Goal: Task Accomplishment & Management: Complete application form

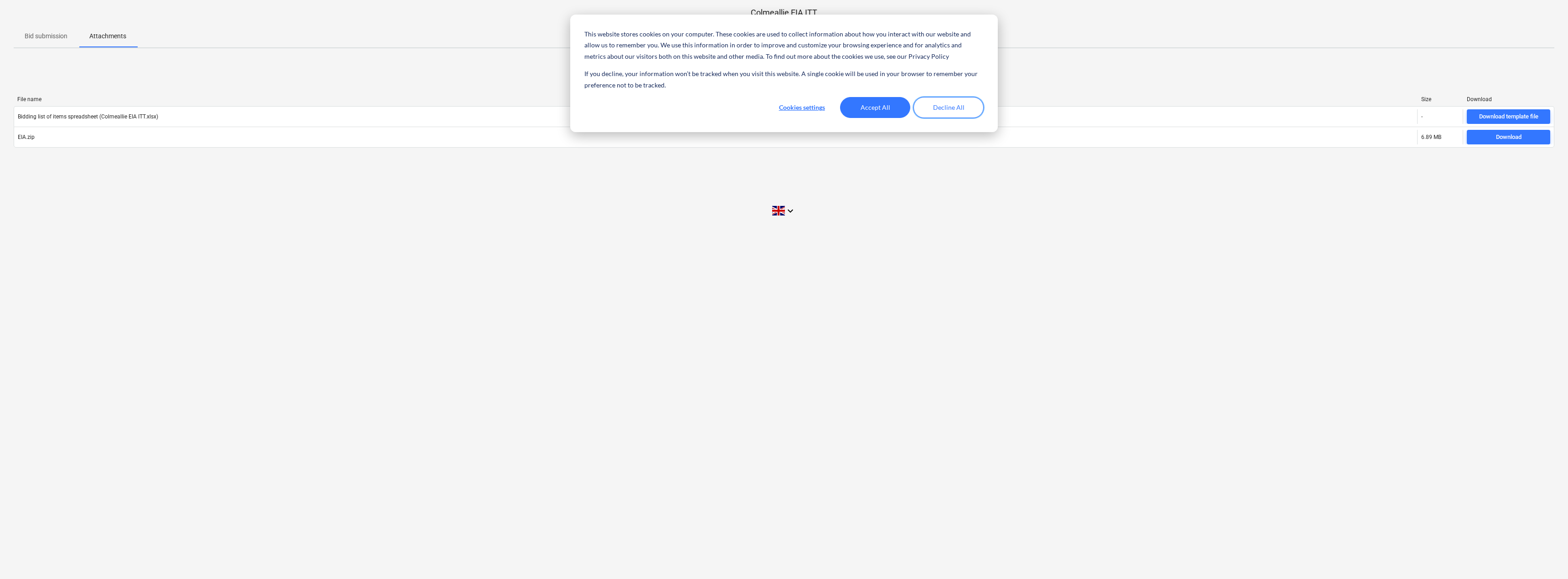
click at [926, 110] on button "Decline All" at bounding box center [948, 108] width 70 height 21
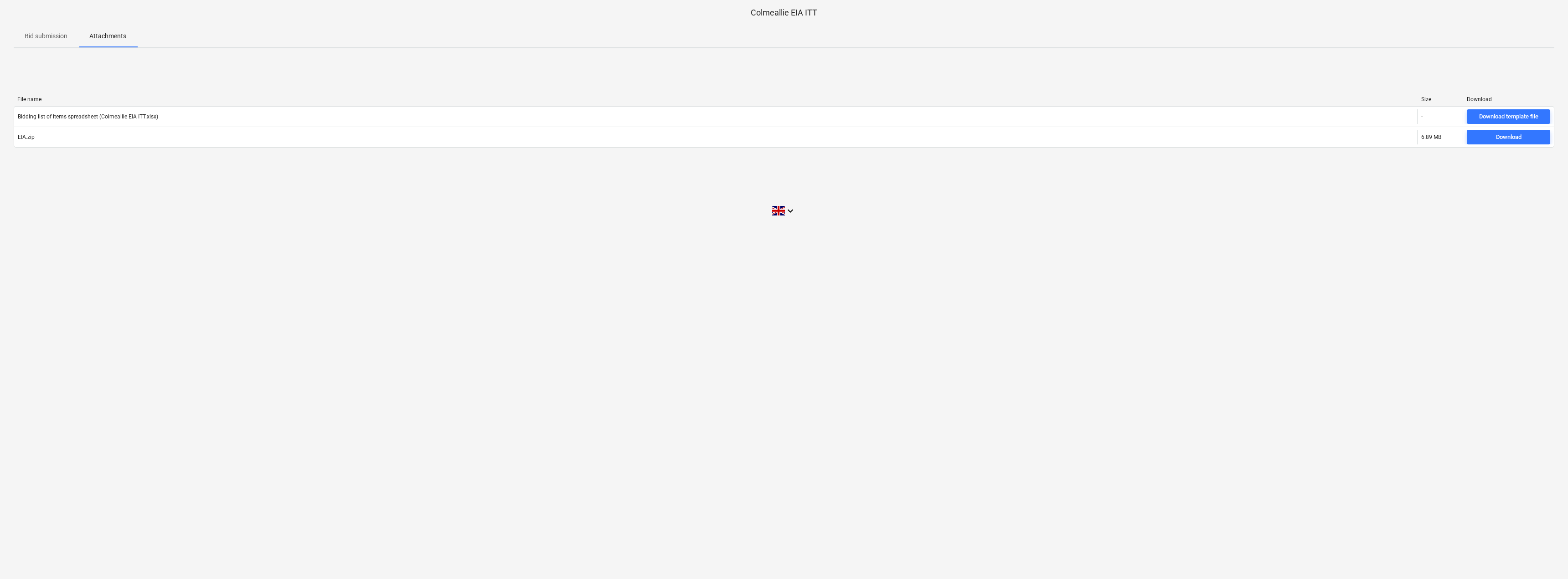
click at [48, 34] on p "Bid submission" at bounding box center [46, 36] width 43 height 10
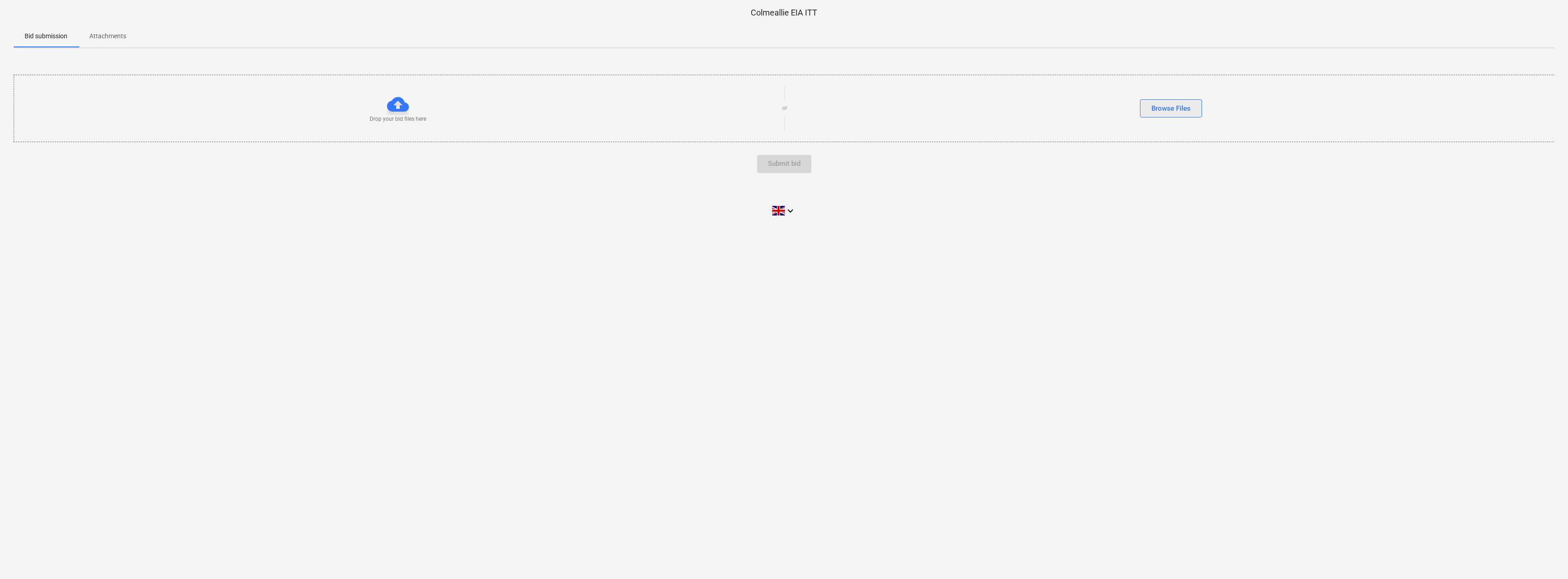
click at [1152, 109] on div "Browse Files" at bounding box center [1171, 108] width 39 height 12
click at [106, 35] on p "Attachments" at bounding box center [108, 36] width 37 height 10
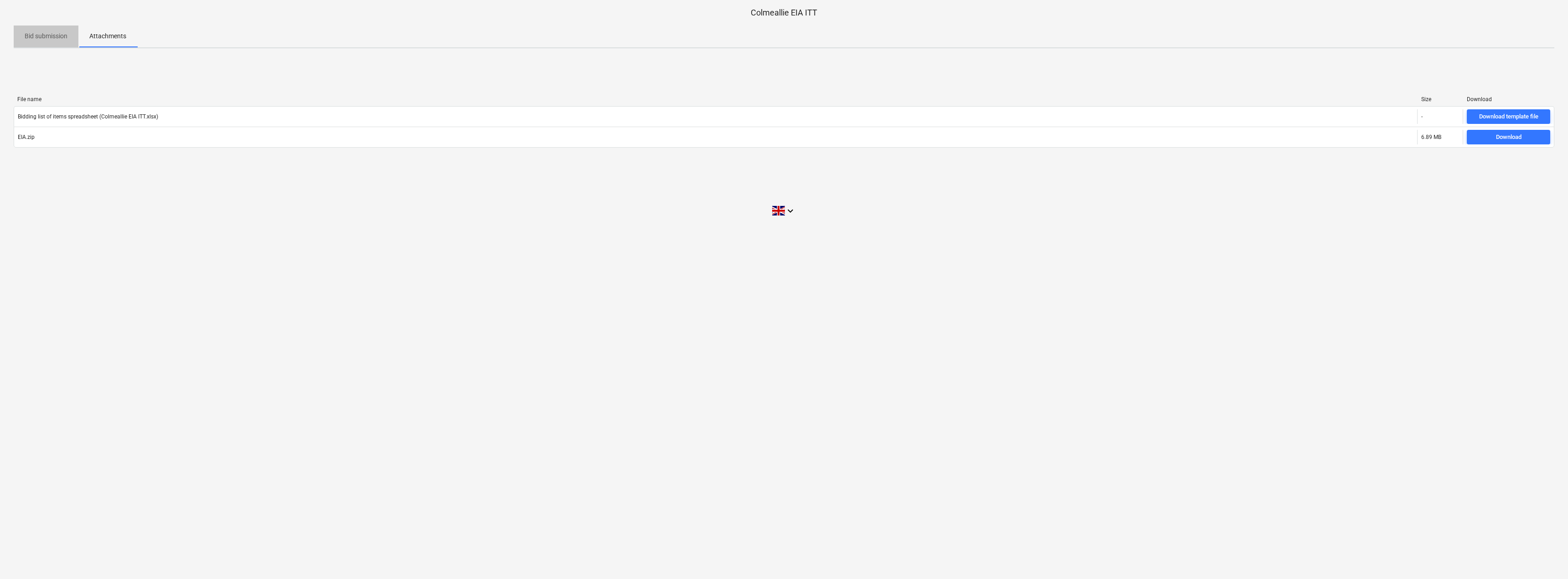
click at [43, 35] on p "Bid submission" at bounding box center [46, 36] width 43 height 10
